Goal: Task Accomplishment & Management: Manage account settings

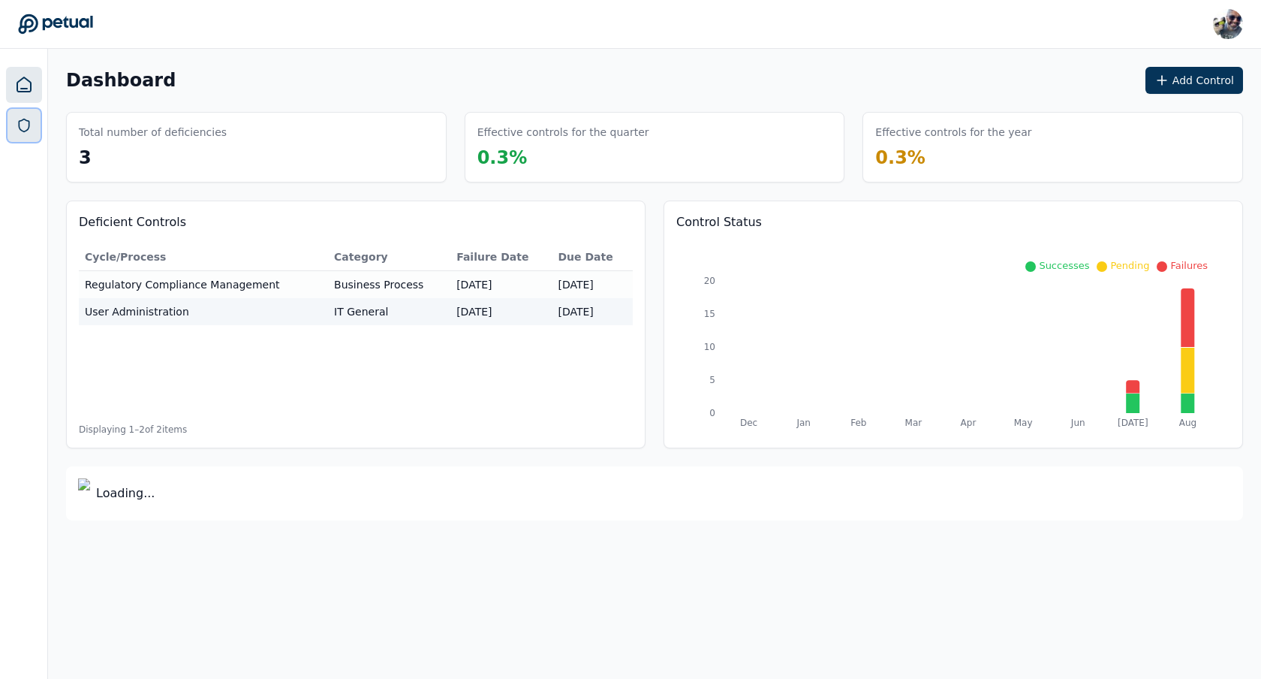
click at [21, 122] on icon at bounding box center [24, 125] width 15 height 15
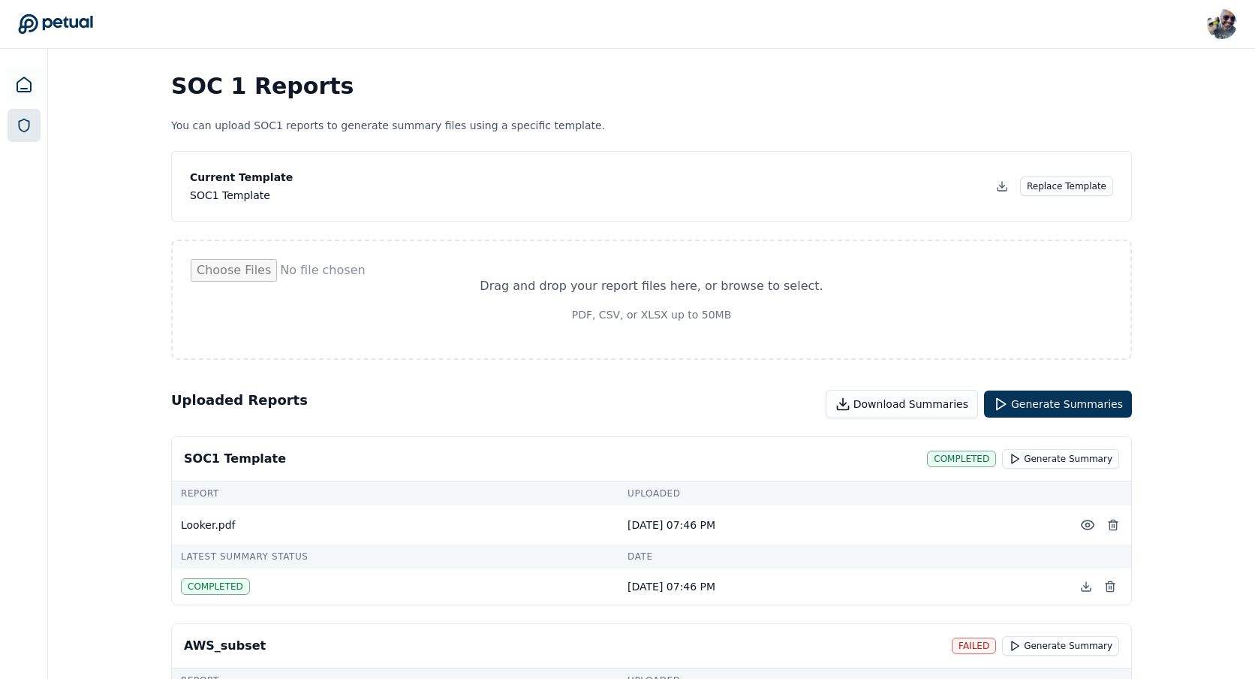
click at [760, 296] on input "file" at bounding box center [652, 299] width 922 height 81
click at [628, 273] on input "file" at bounding box center [652, 299] width 922 height 81
type input "**********"
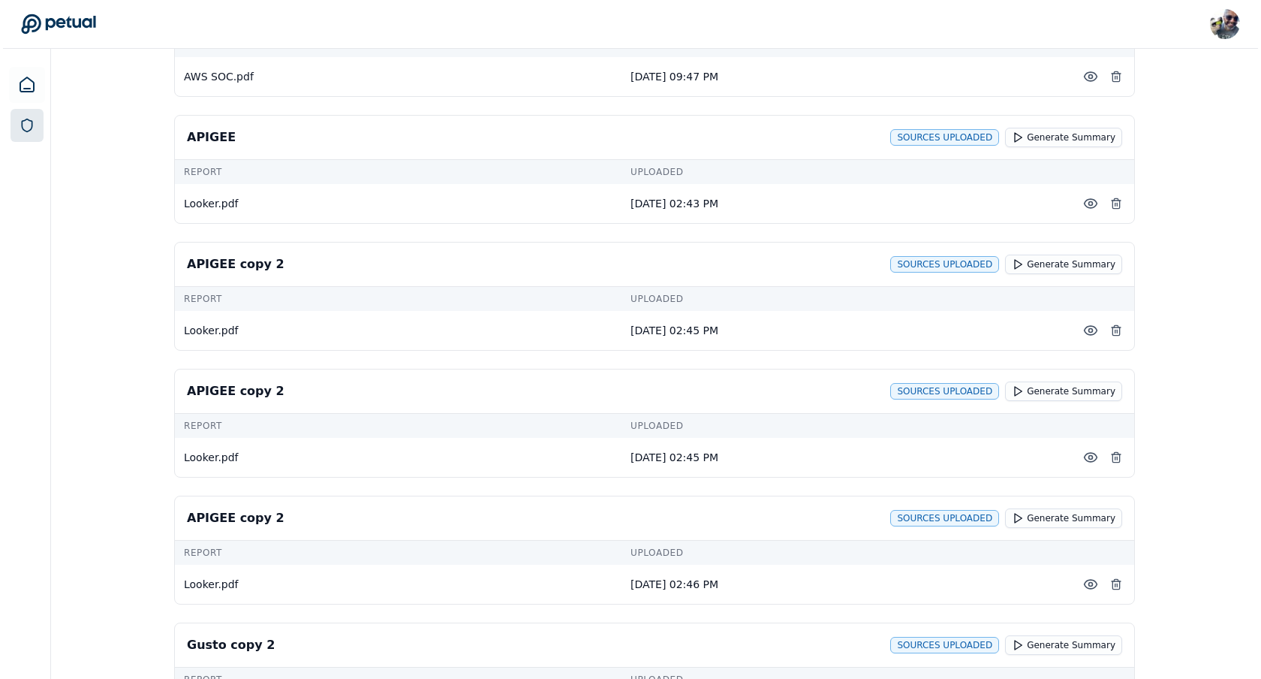
scroll to position [1320, 0]
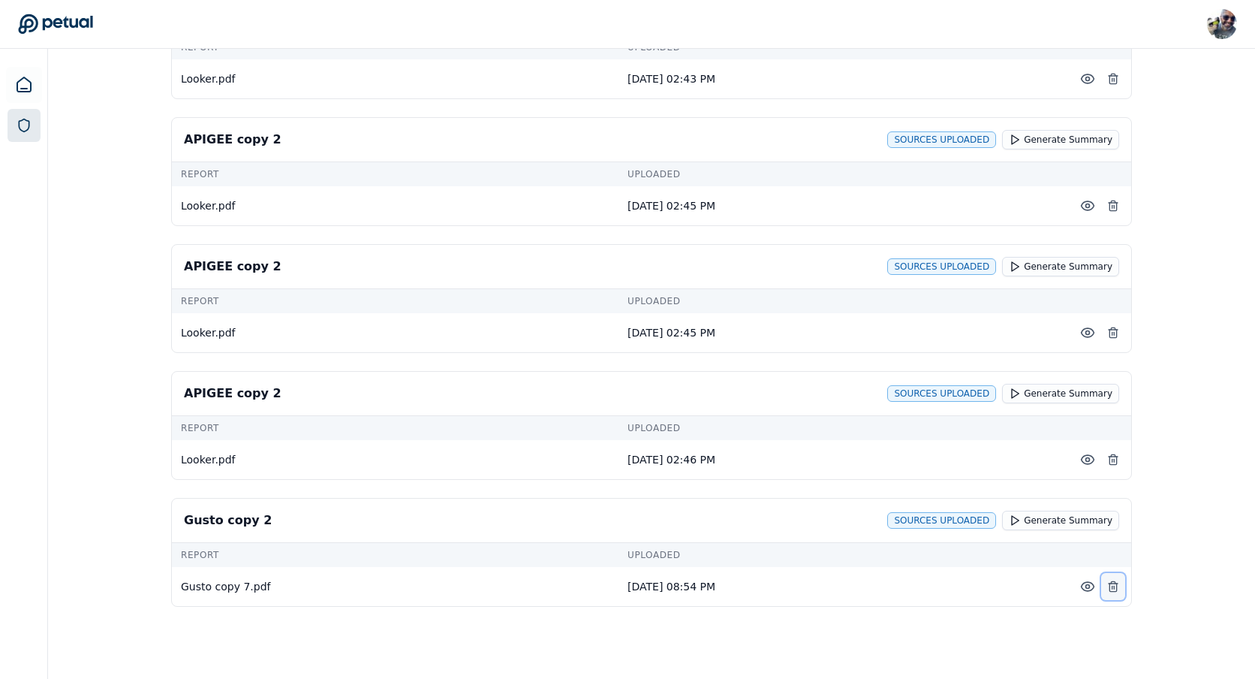
click at [1113, 588] on icon at bounding box center [1113, 586] width 12 height 12
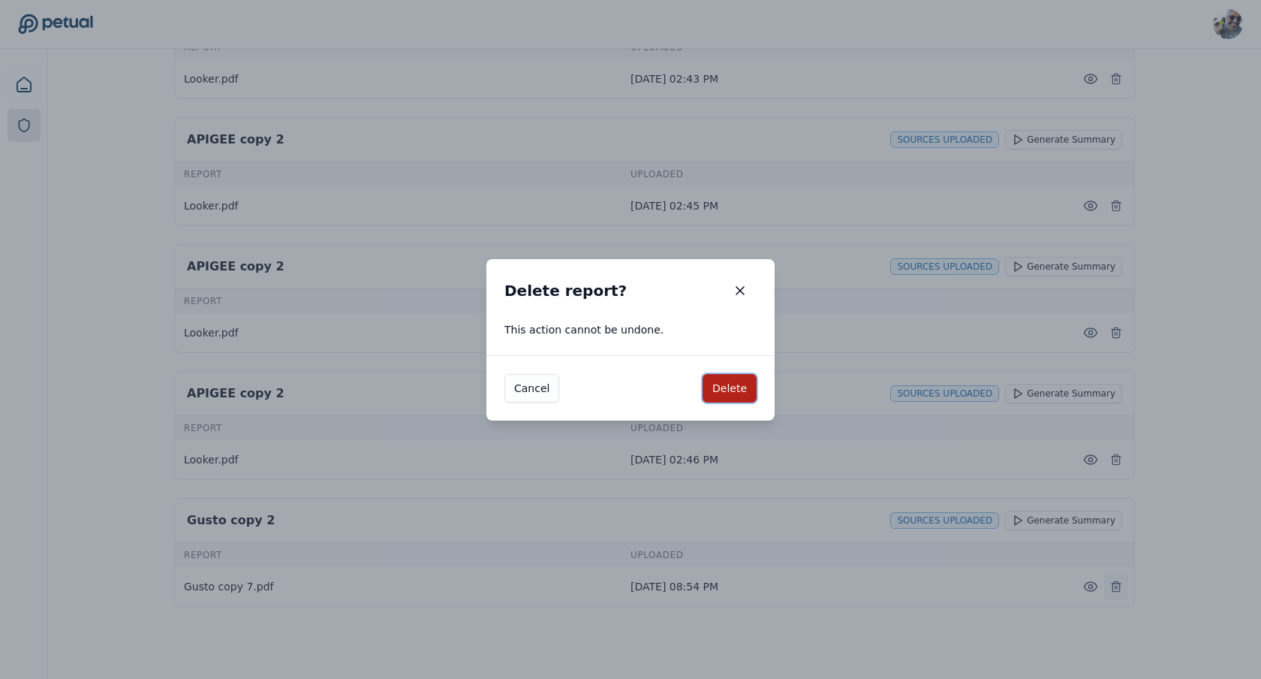
click at [703, 374] on button "Delete" at bounding box center [730, 388] width 54 height 29
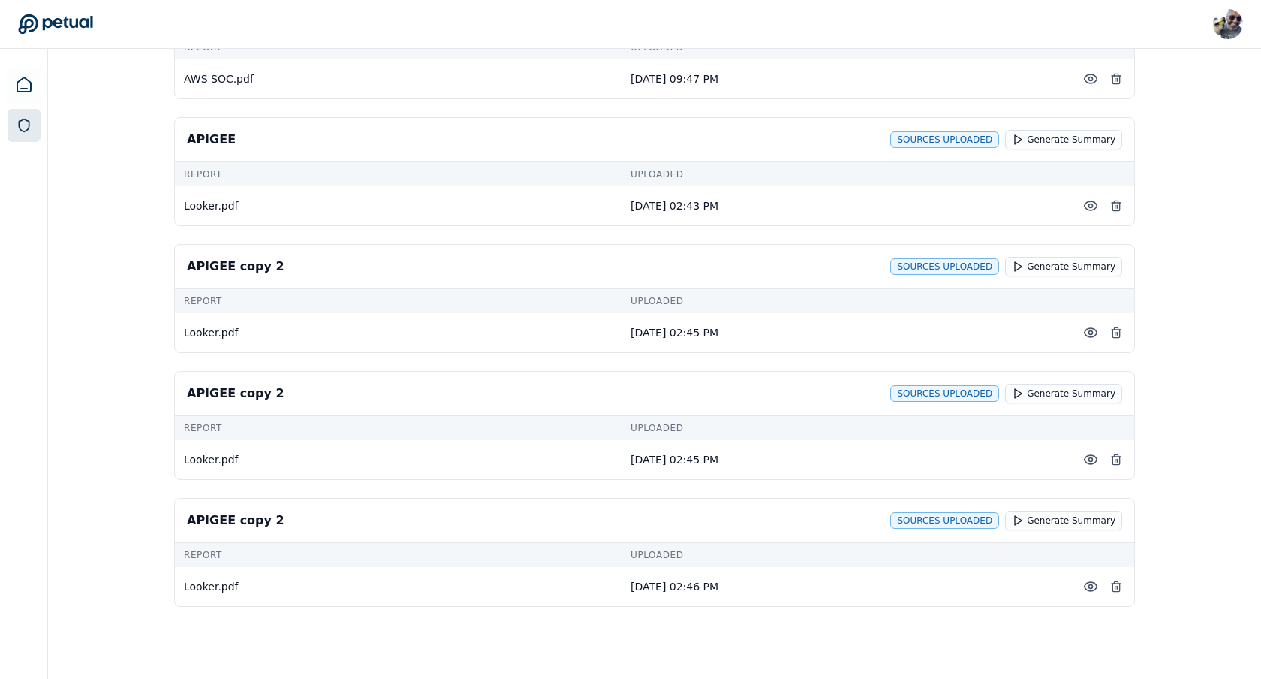
scroll to position [1193, 0]
click at [1119, 456] on icon at bounding box center [1113, 459] width 12 height 12
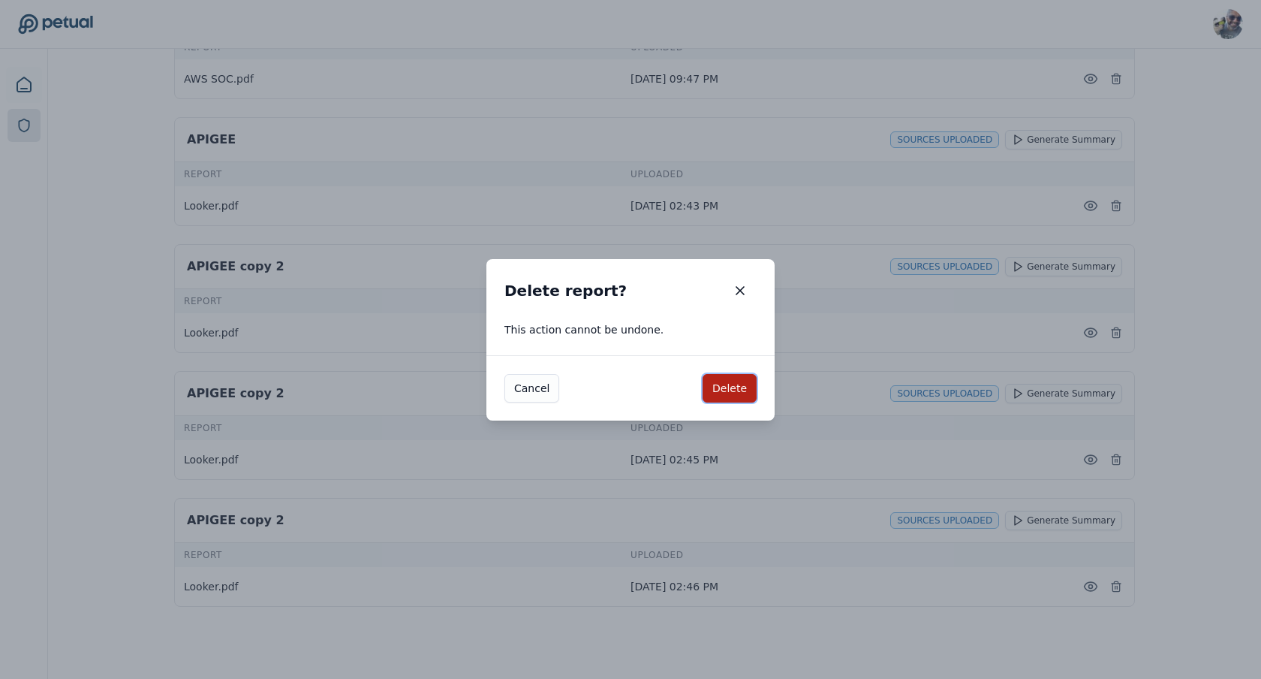
click at [703, 374] on button "Delete" at bounding box center [730, 388] width 54 height 29
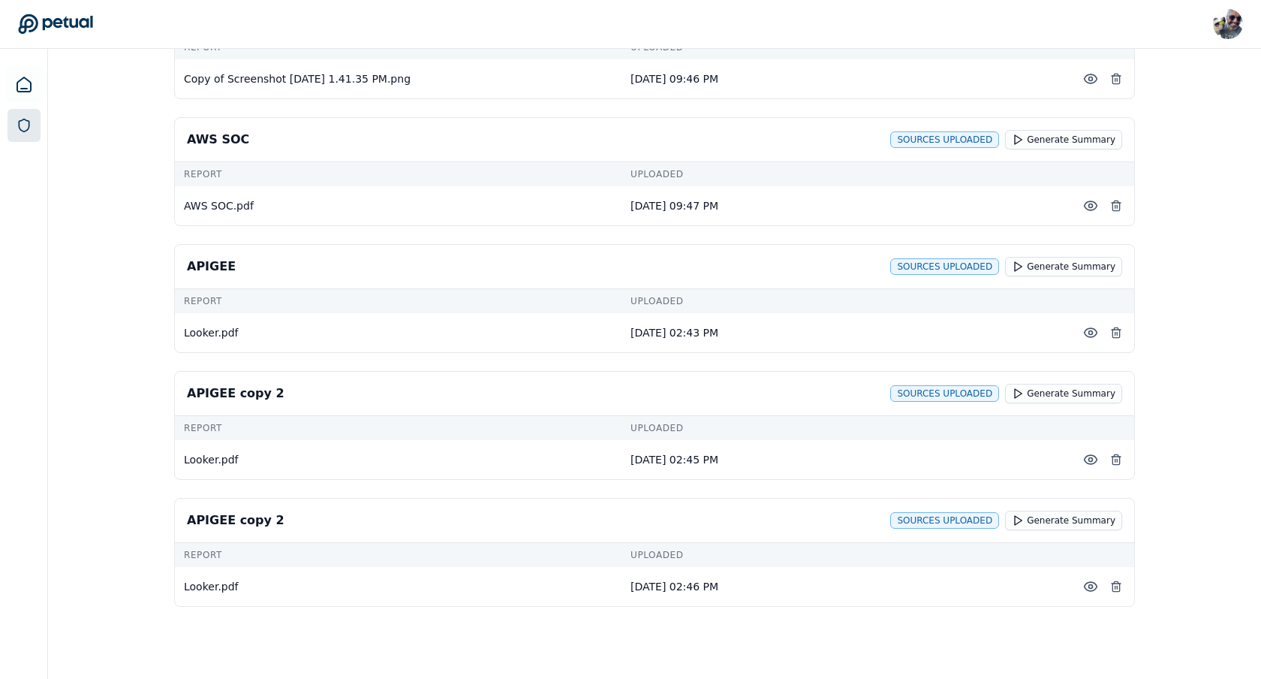
scroll to position [1066, 0]
click at [1113, 459] on line at bounding box center [1113, 460] width 0 height 3
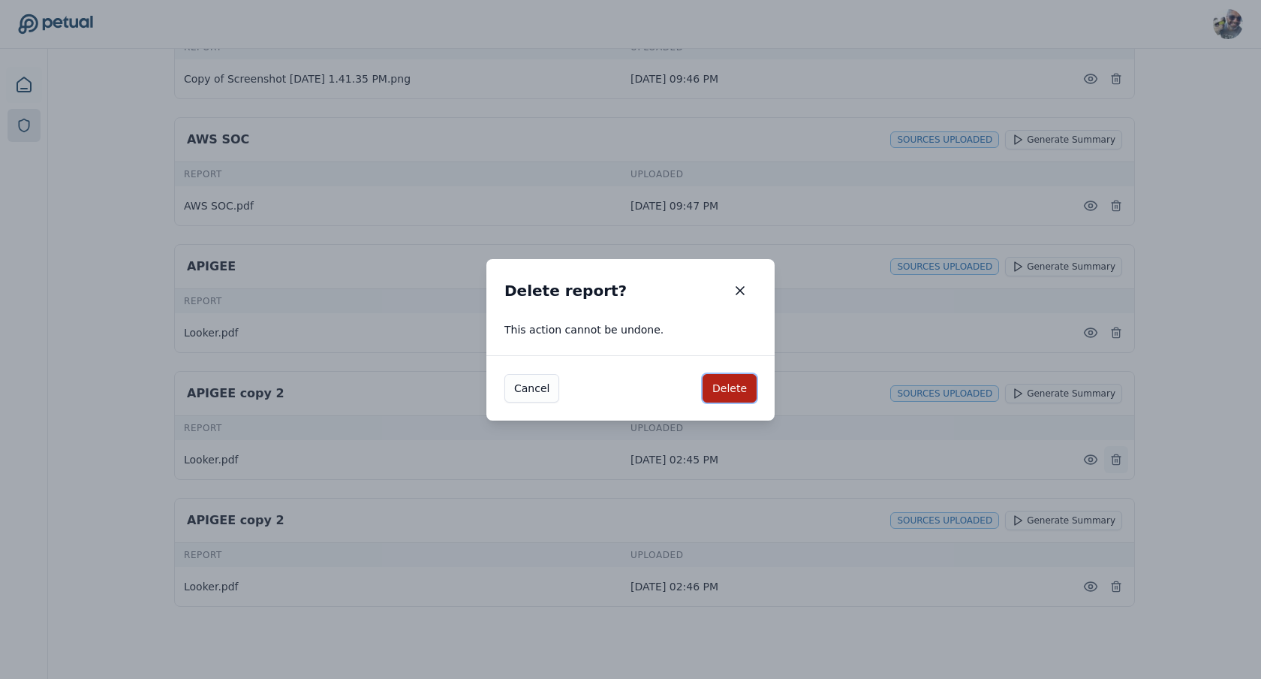
click at [703, 374] on button "Delete" at bounding box center [730, 388] width 54 height 29
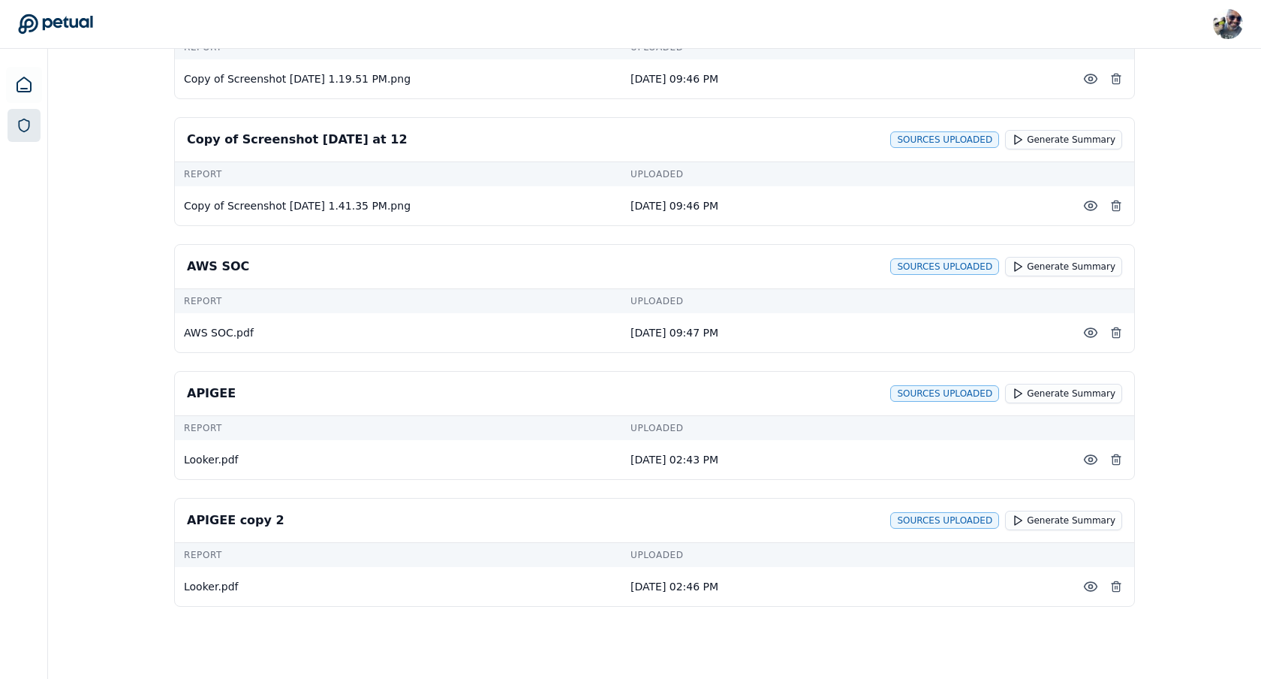
scroll to position [939, 0]
click at [1114, 585] on icon at bounding box center [1113, 586] width 12 height 12
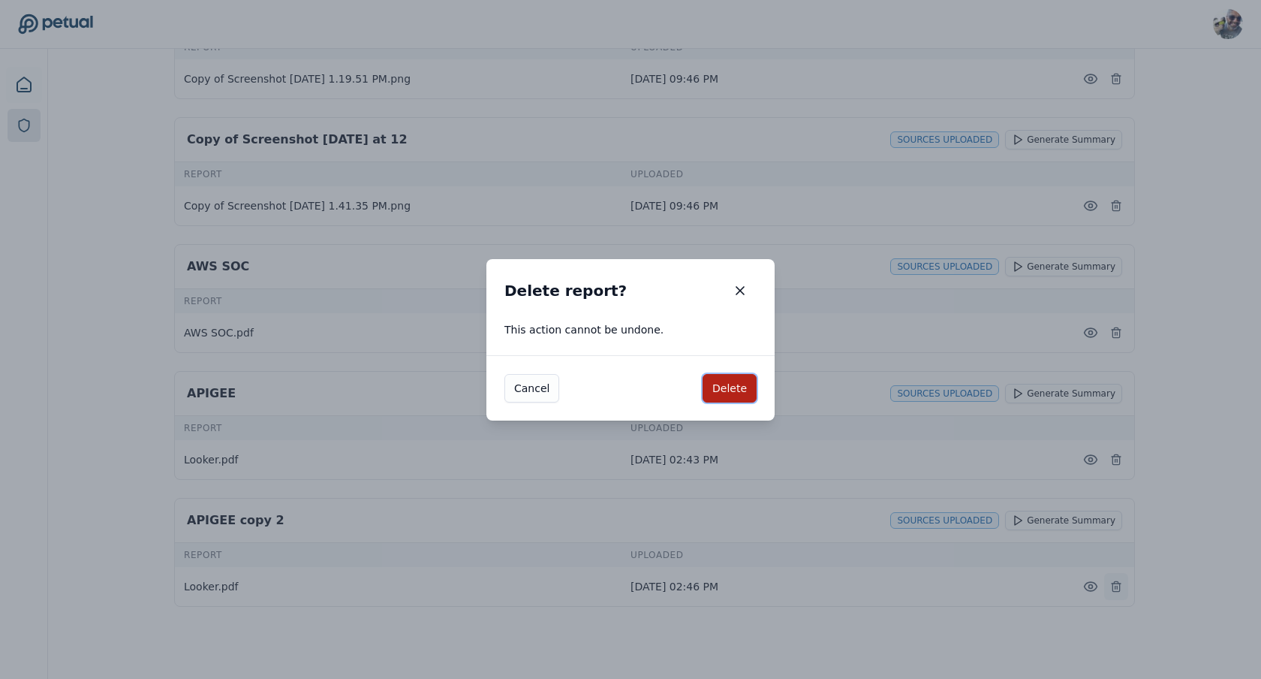
click at [703, 374] on button "Delete" at bounding box center [730, 388] width 54 height 29
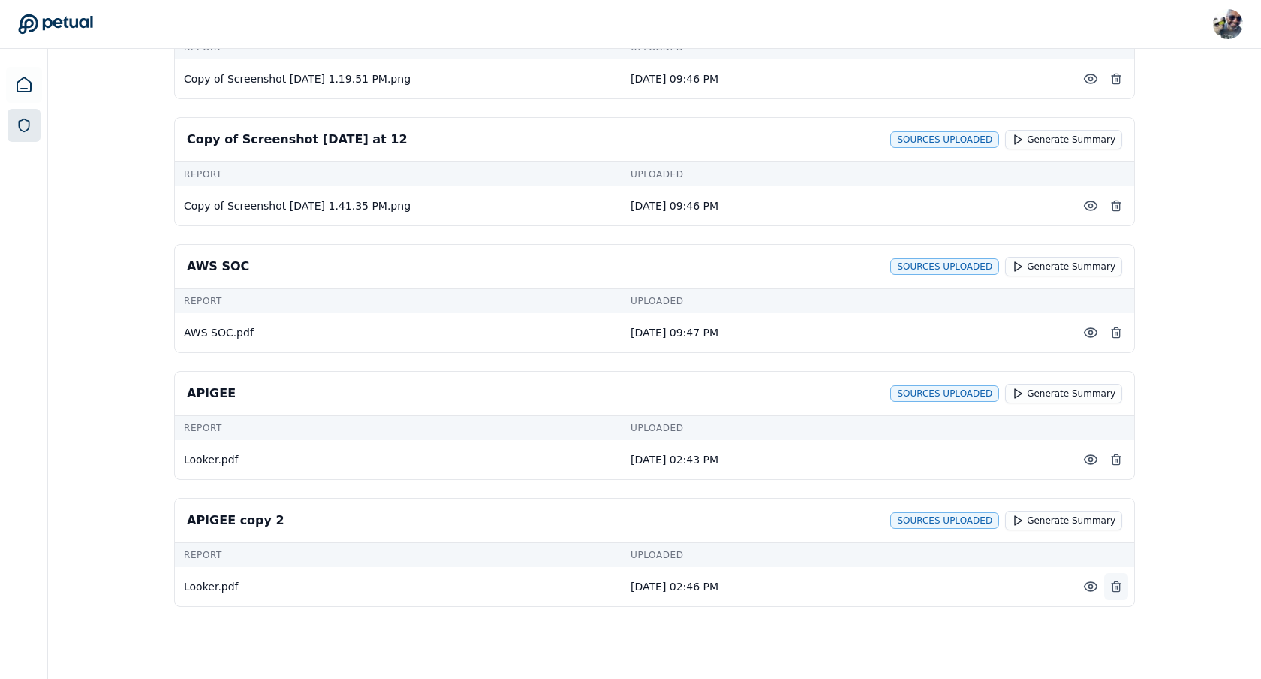
scroll to position [812, 0]
click at [1114, 585] on icon at bounding box center [1113, 586] width 12 height 12
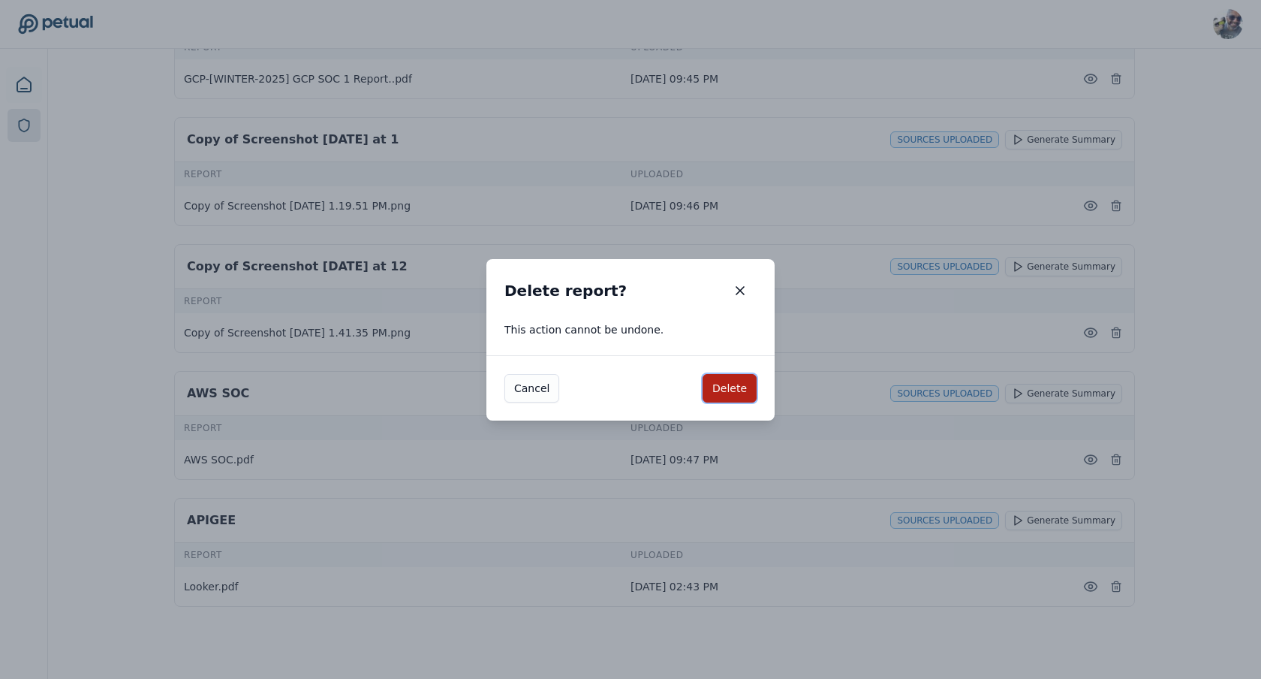
click at [703, 374] on button "Delete" at bounding box center [730, 388] width 54 height 29
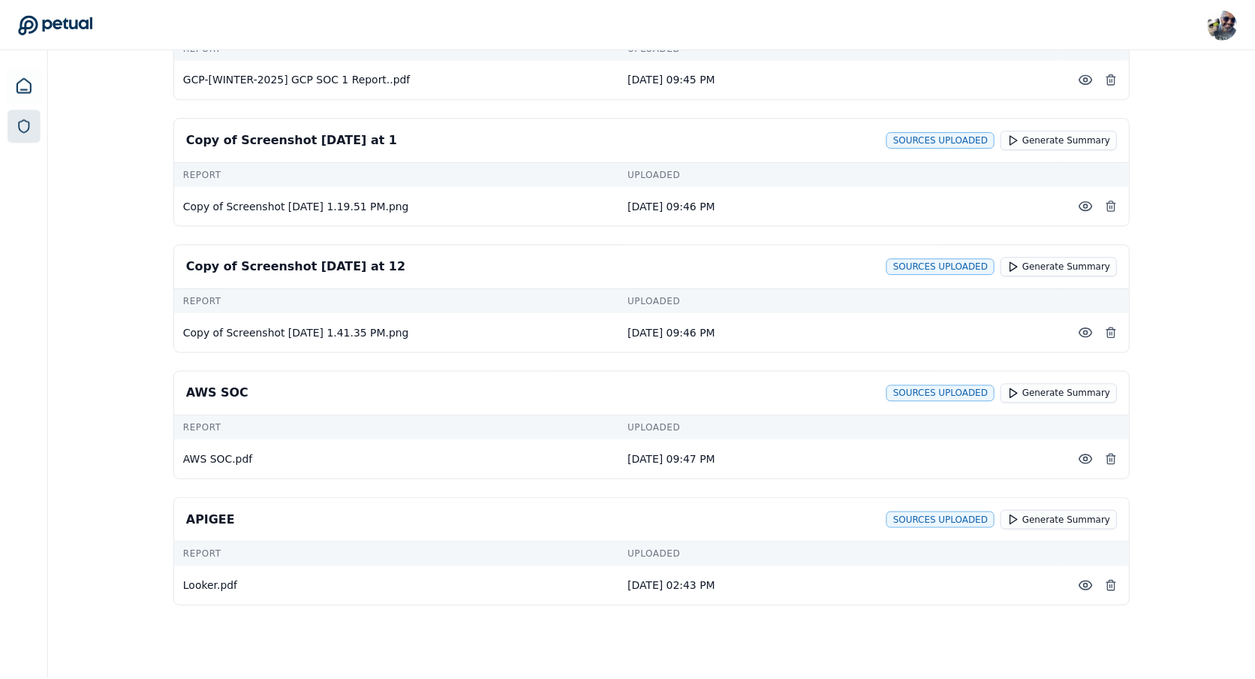
scroll to position [685, 0]
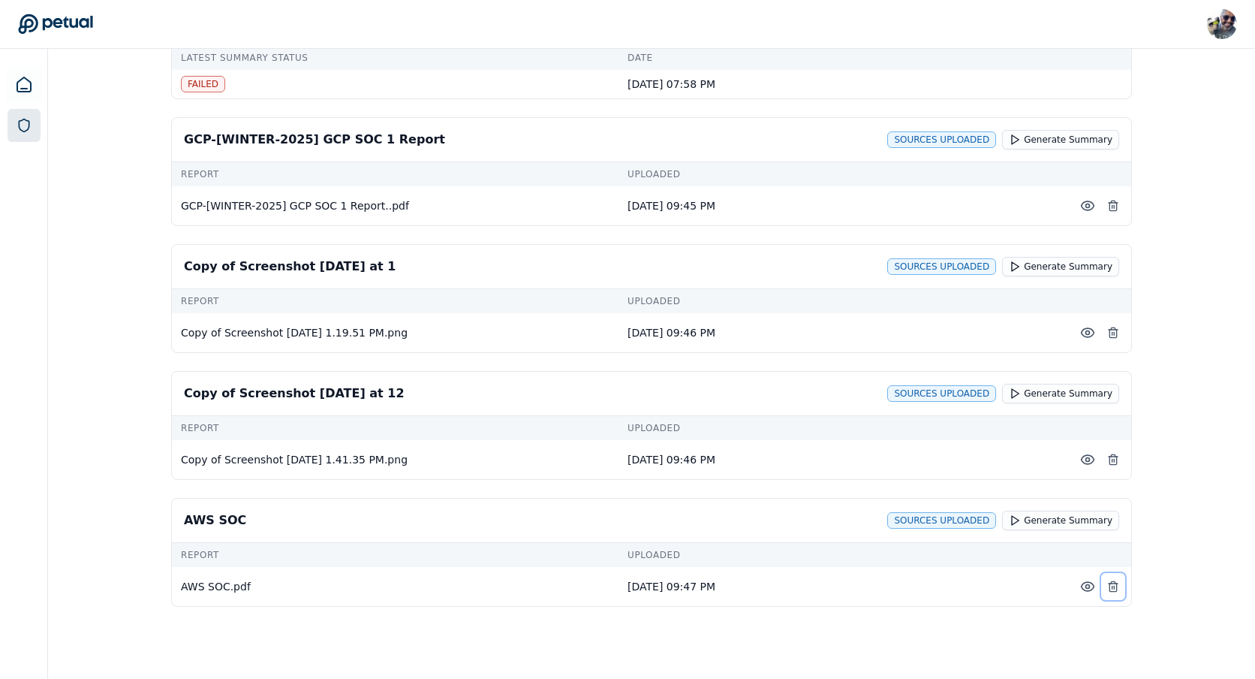
click at [1114, 585] on icon at bounding box center [1113, 586] width 12 height 12
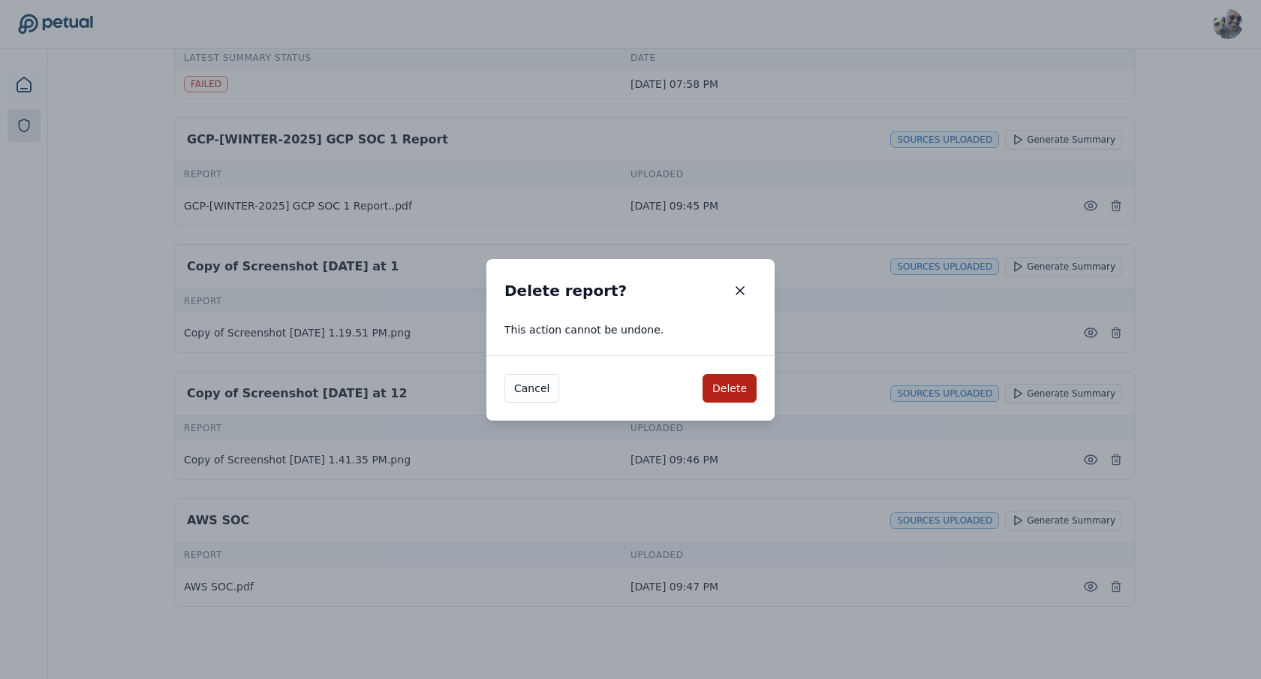
click at [1160, 556] on div "Delete report? Delete report? This action cannot be undone. Cancel Delete" at bounding box center [630, 339] width 1261 height 679
click at [727, 284] on button "button" at bounding box center [740, 290] width 33 height 27
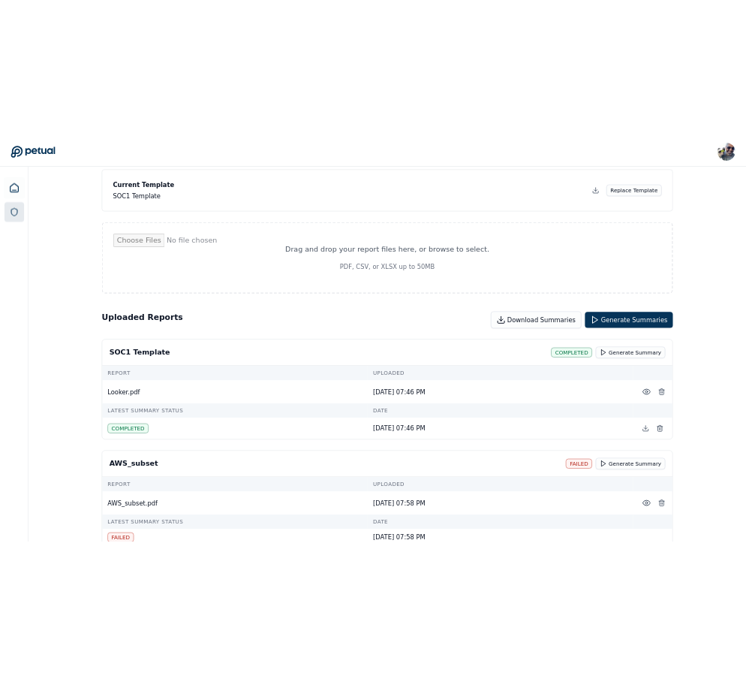
scroll to position [0, 0]
